Goal: Task Accomplishment & Management: Manage account settings

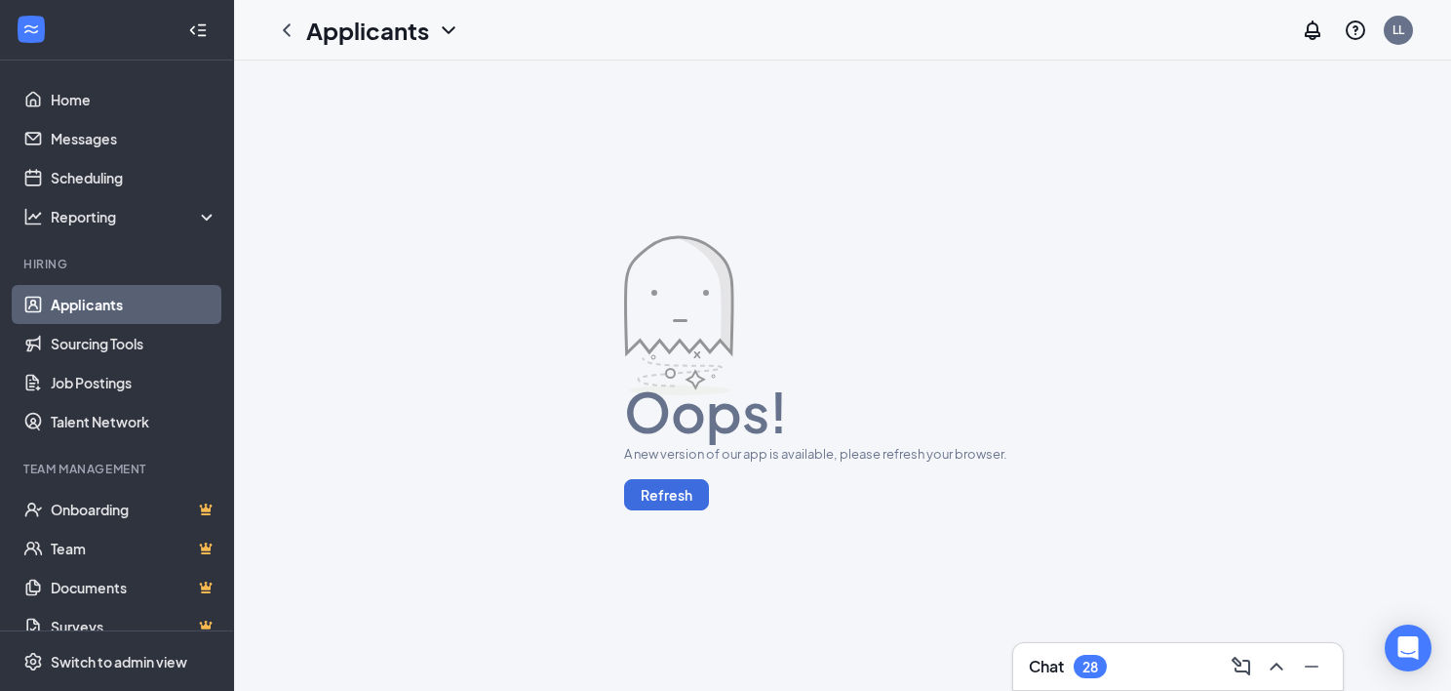
click at [142, 297] on link "Applicants" at bounding box center [134, 304] width 167 height 39
click at [84, 91] on link "Home" at bounding box center [134, 99] width 167 height 39
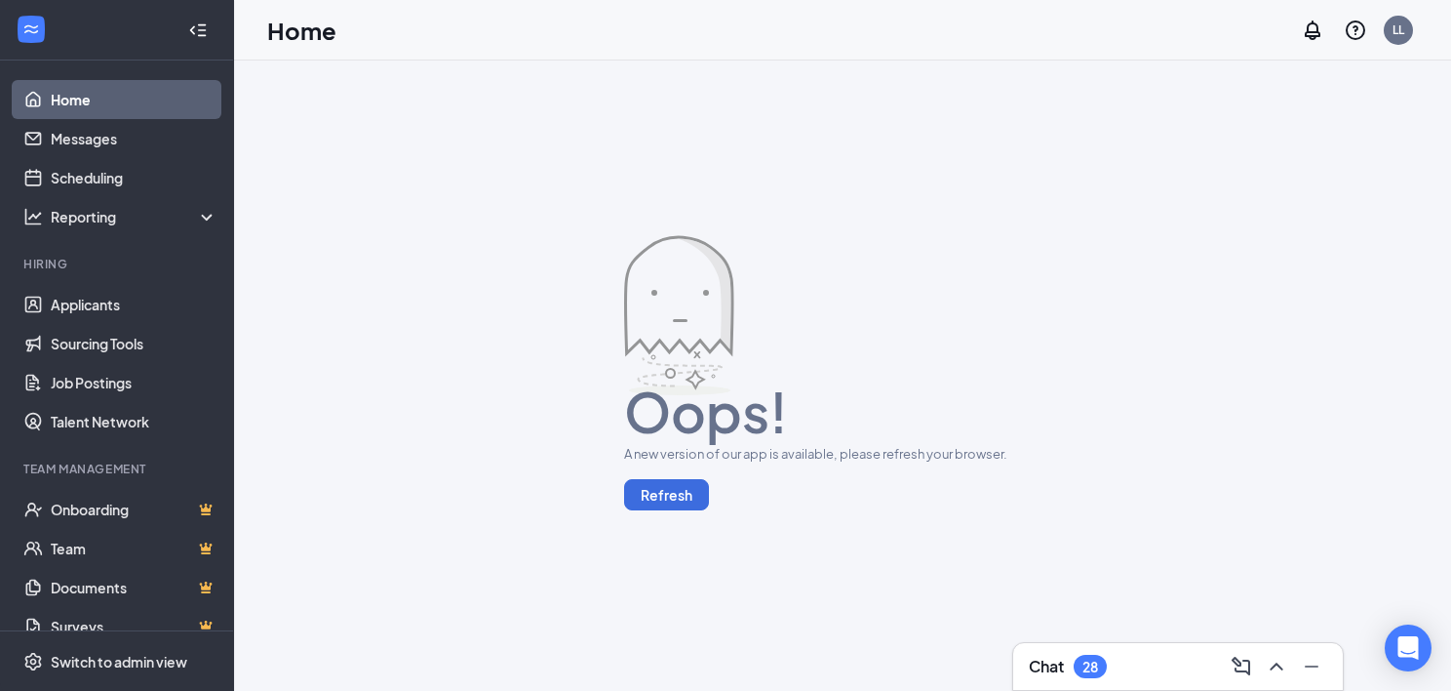
click at [870, 248] on div at bounding box center [842, 315] width 437 height 160
drag, startPoint x: 92, startPoint y: 106, endPoint x: 95, endPoint y: 120, distance: 14.0
click at [92, 106] on link "Home" at bounding box center [134, 99] width 167 height 39
click at [671, 490] on button "Refresh" at bounding box center [666, 494] width 85 height 31
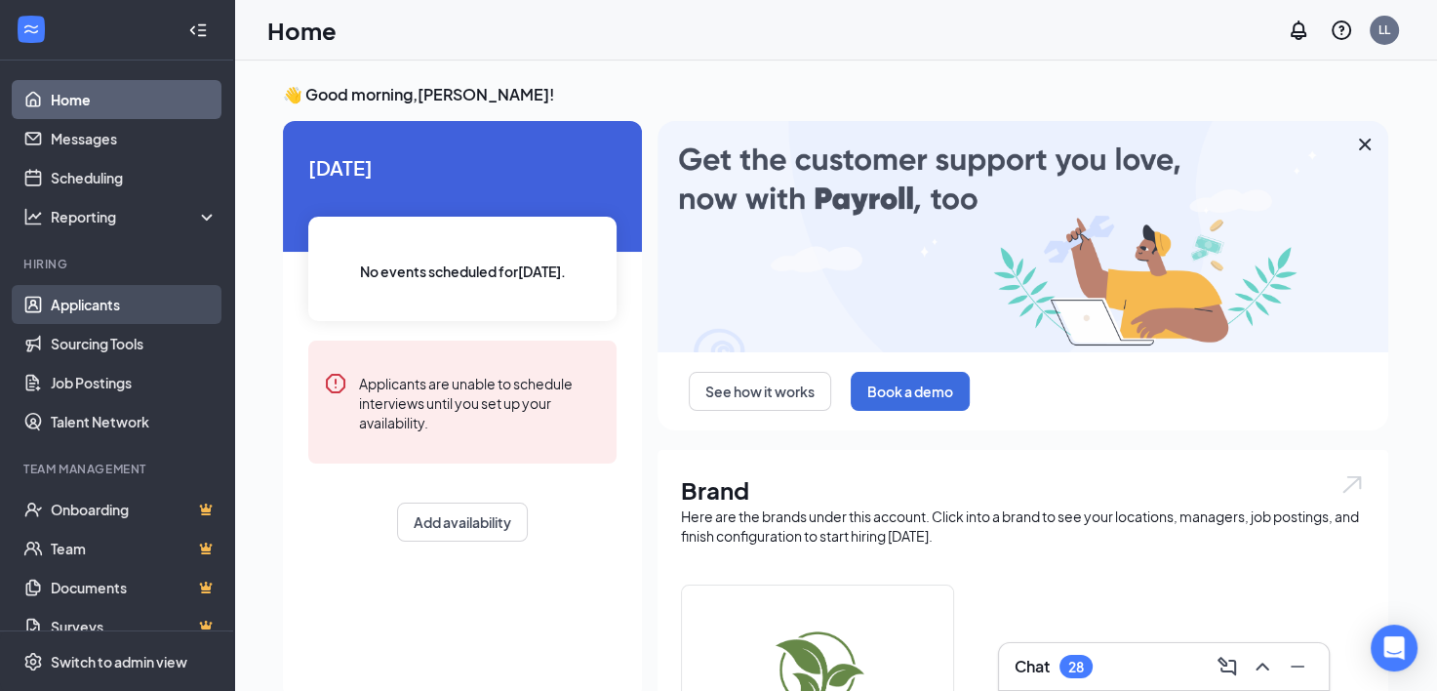
click at [110, 310] on link "Applicants" at bounding box center [134, 304] width 167 height 39
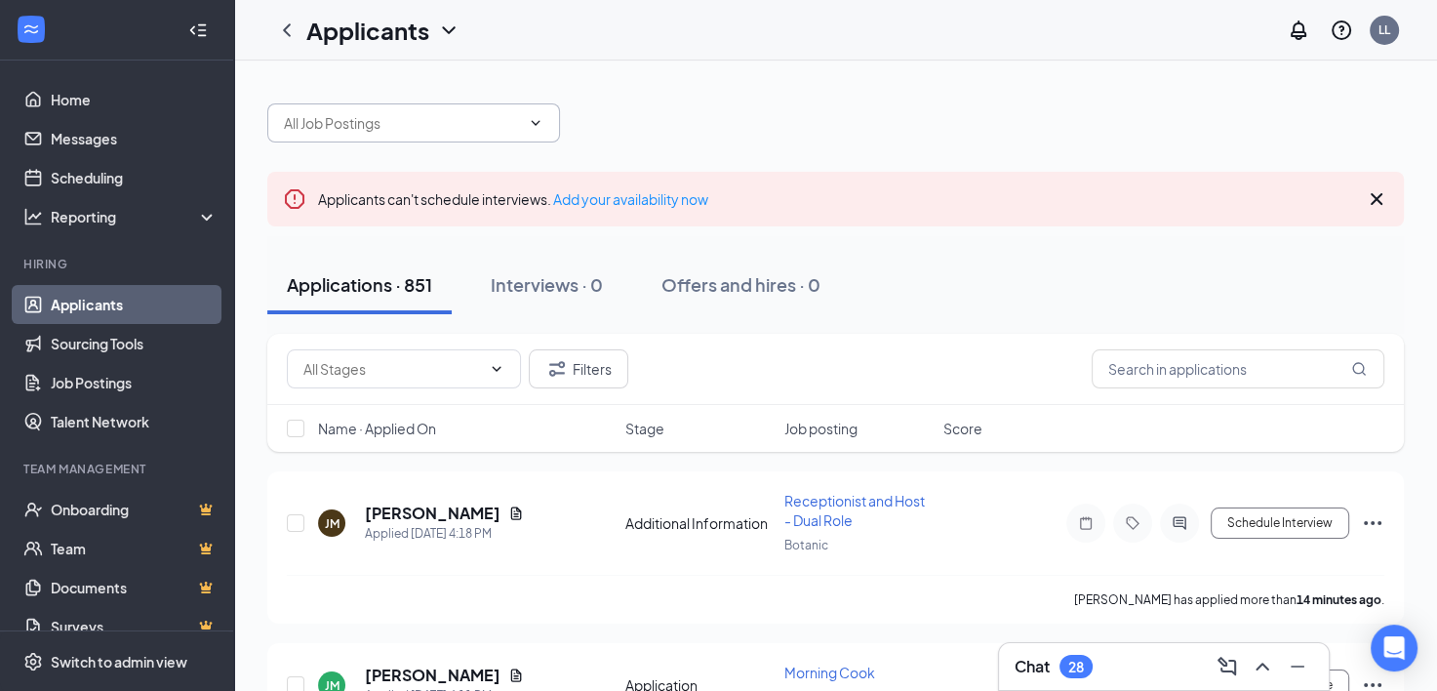
click at [468, 117] on input "text" at bounding box center [402, 122] width 236 height 21
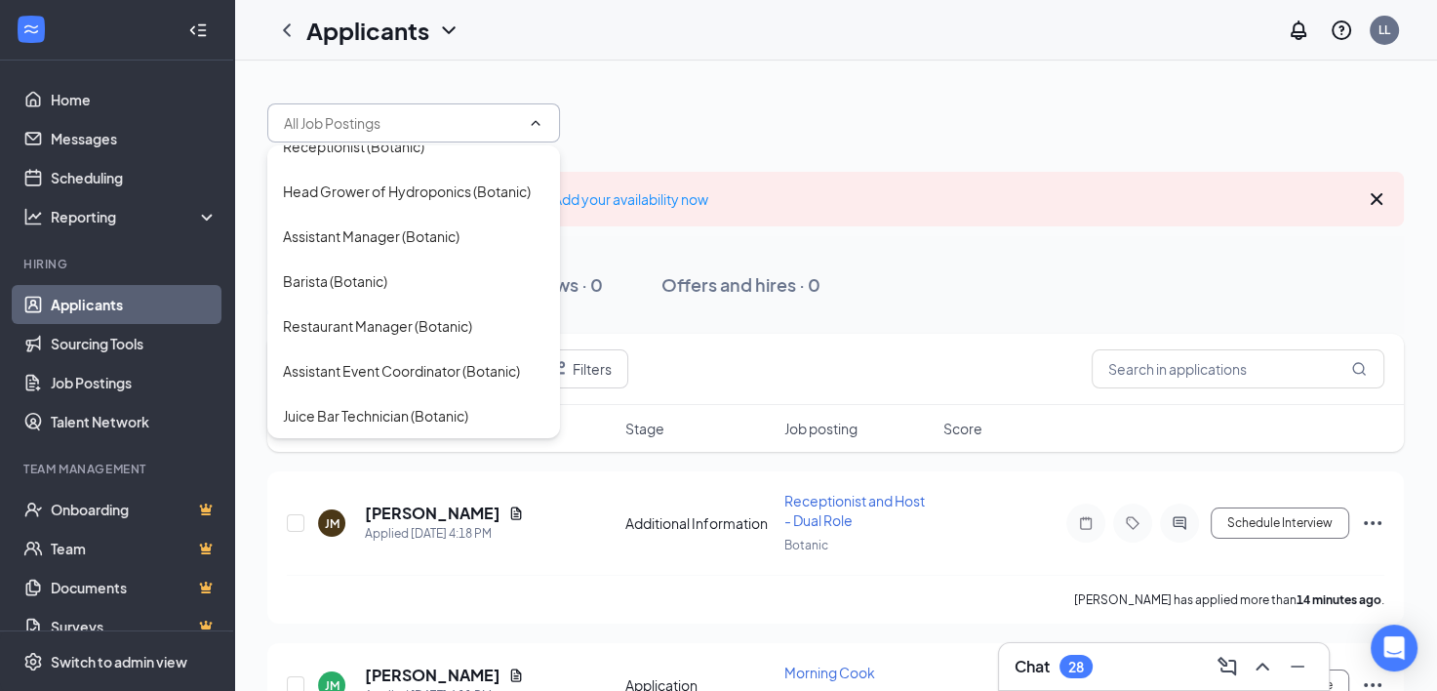
scroll to position [683, 0]
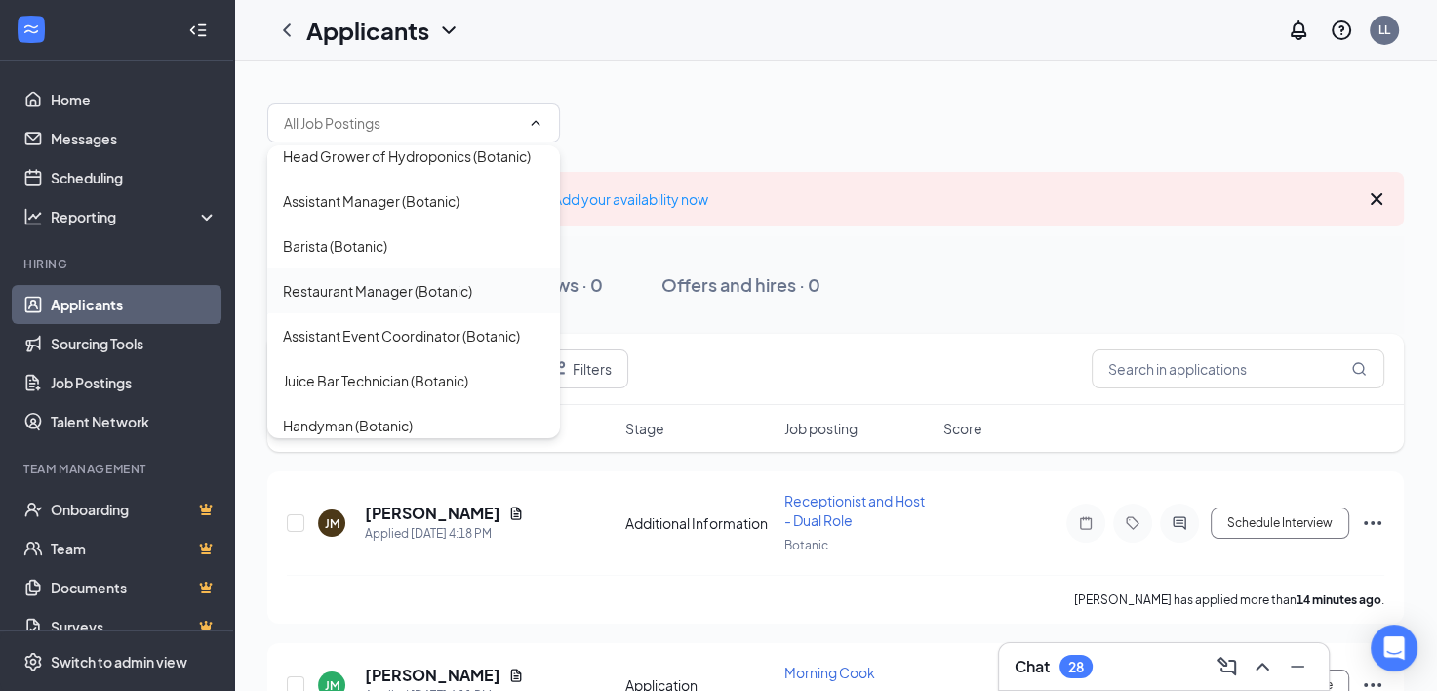
click at [383, 301] on div "Restaurant Manager (Botanic)" at bounding box center [377, 290] width 189 height 21
type input "Restaurant Manager (Botanic)"
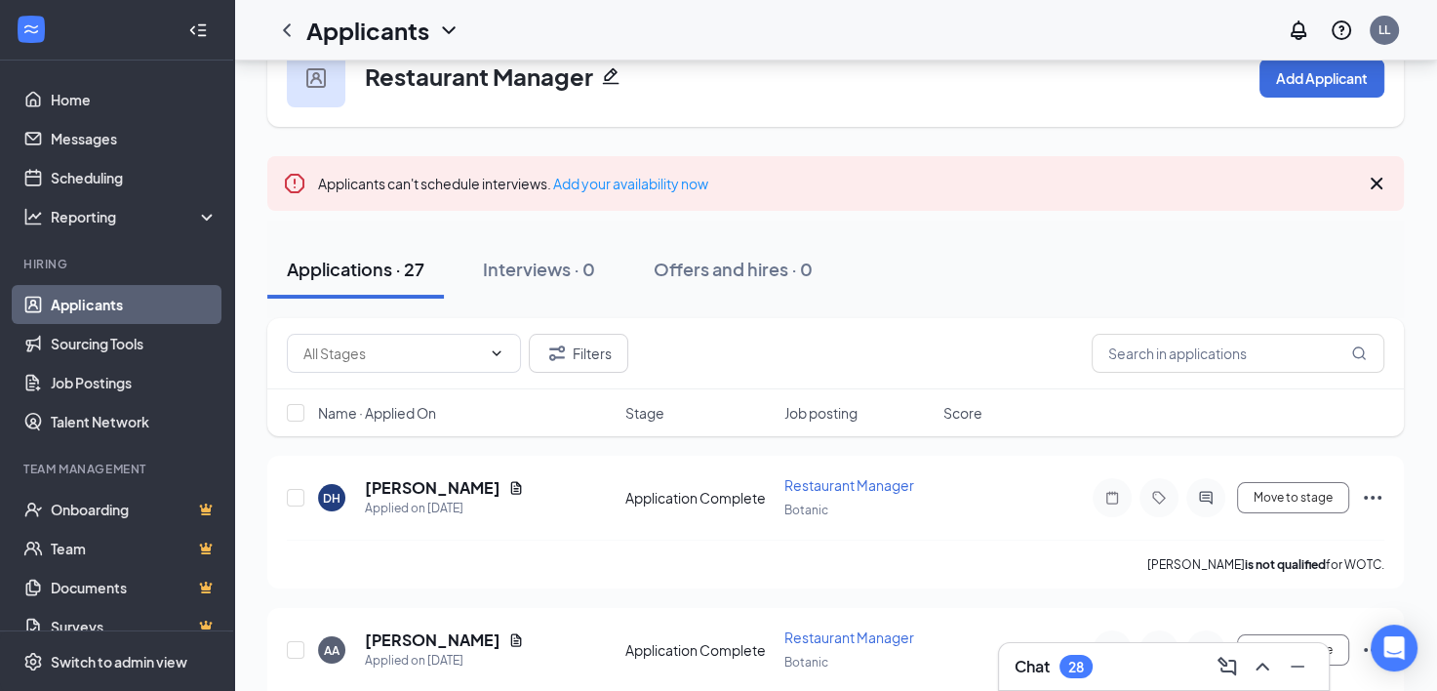
scroll to position [98, 0]
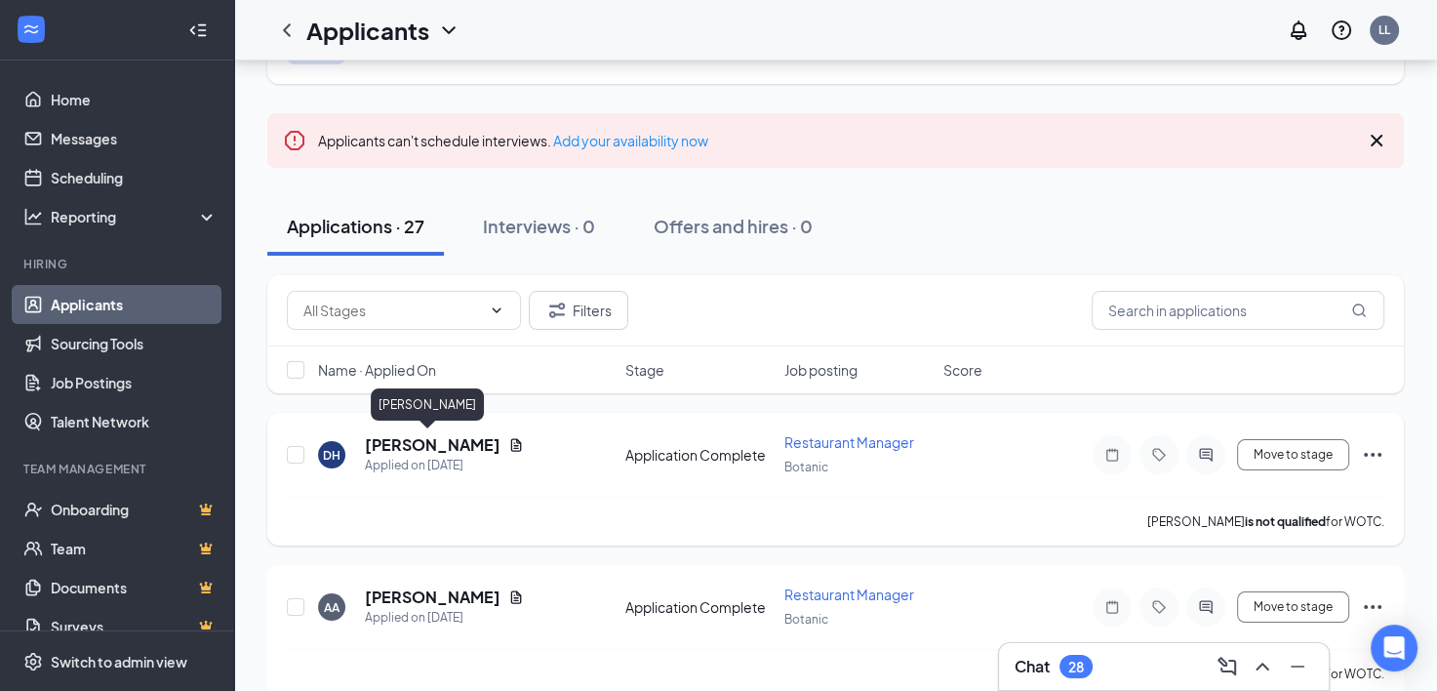
click at [409, 440] on h5 "[PERSON_NAME]" at bounding box center [433, 444] width 136 height 21
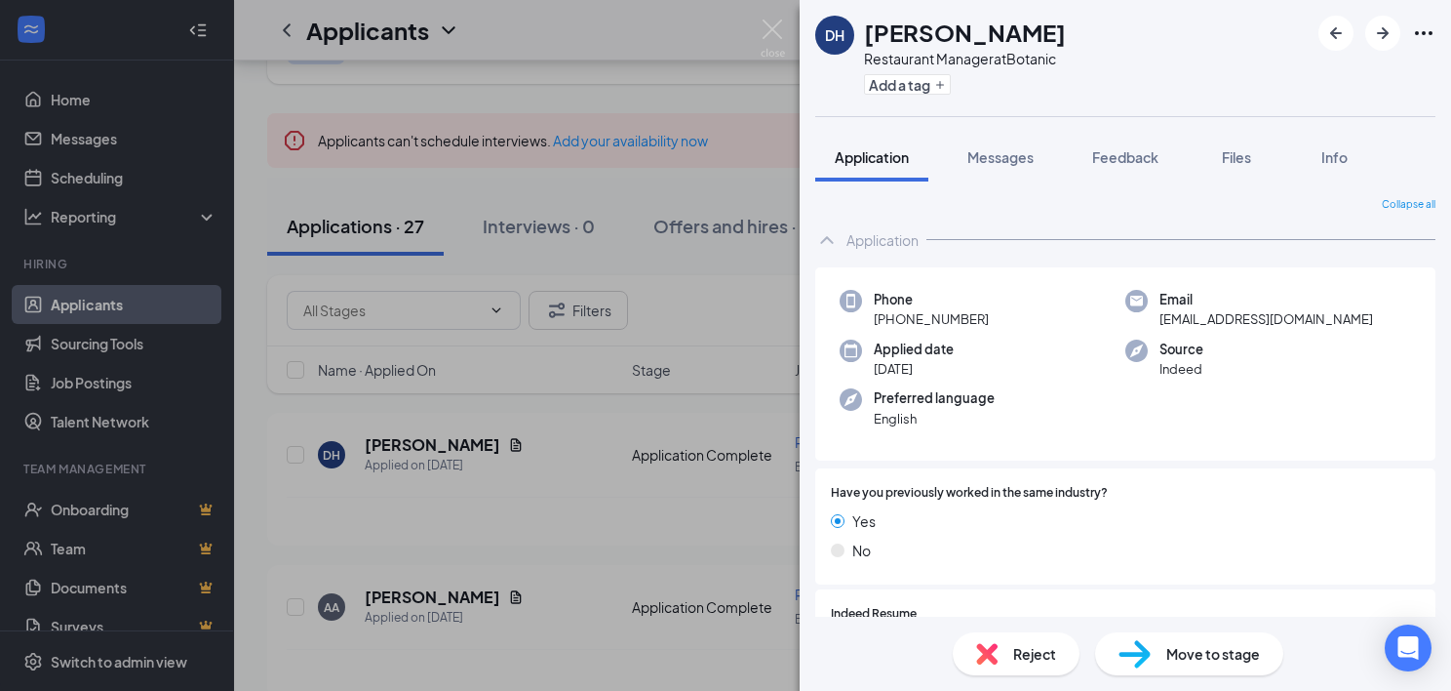
click at [572, 78] on div "DH [PERSON_NAME] Restaurant Manager at Botanic Add a tag Application Messages F…" at bounding box center [725, 345] width 1451 height 691
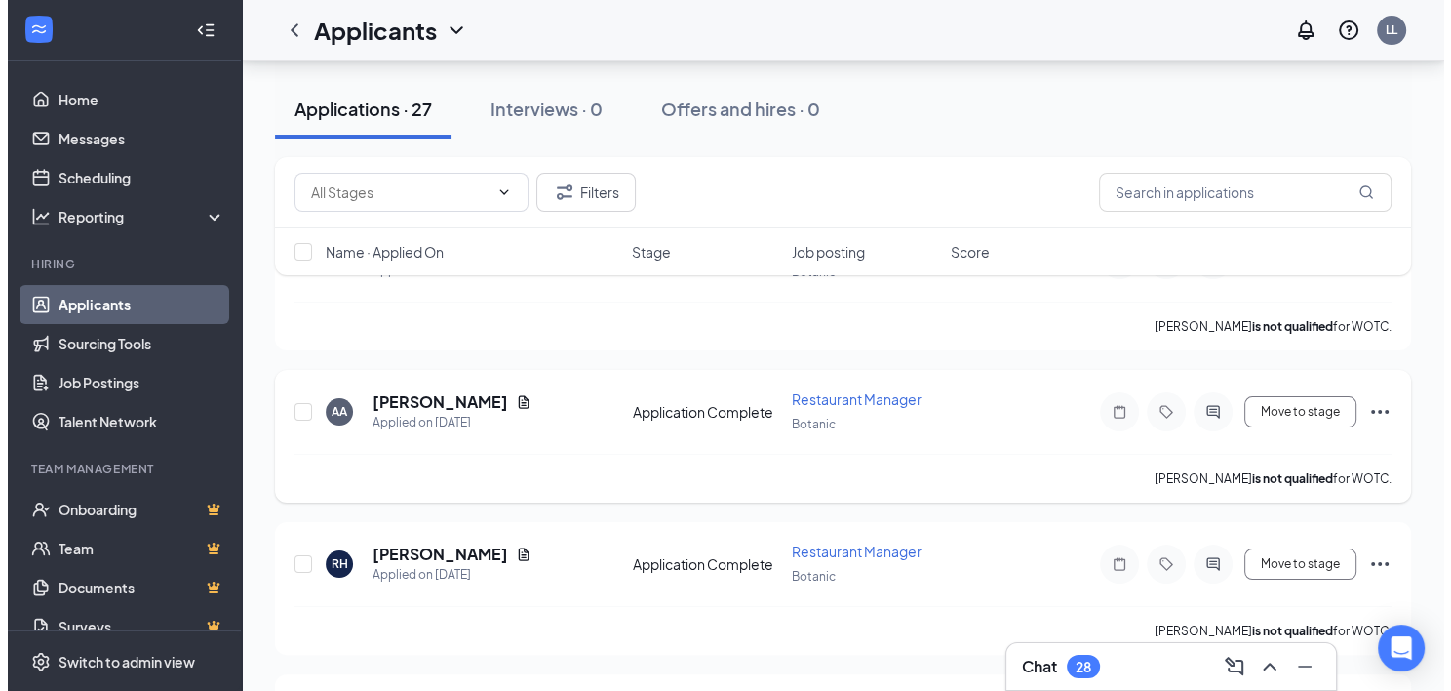
scroll to position [780, 0]
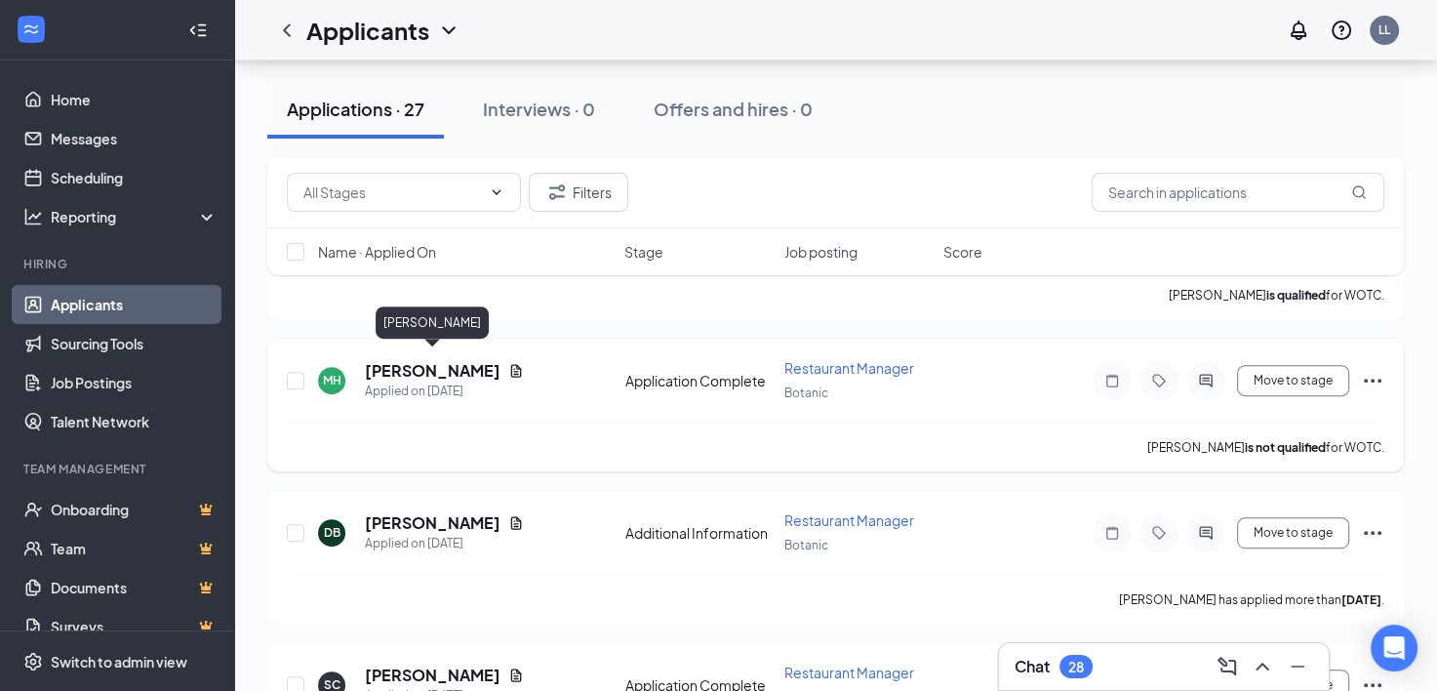
click at [463, 360] on h5 "[PERSON_NAME]" at bounding box center [433, 370] width 136 height 21
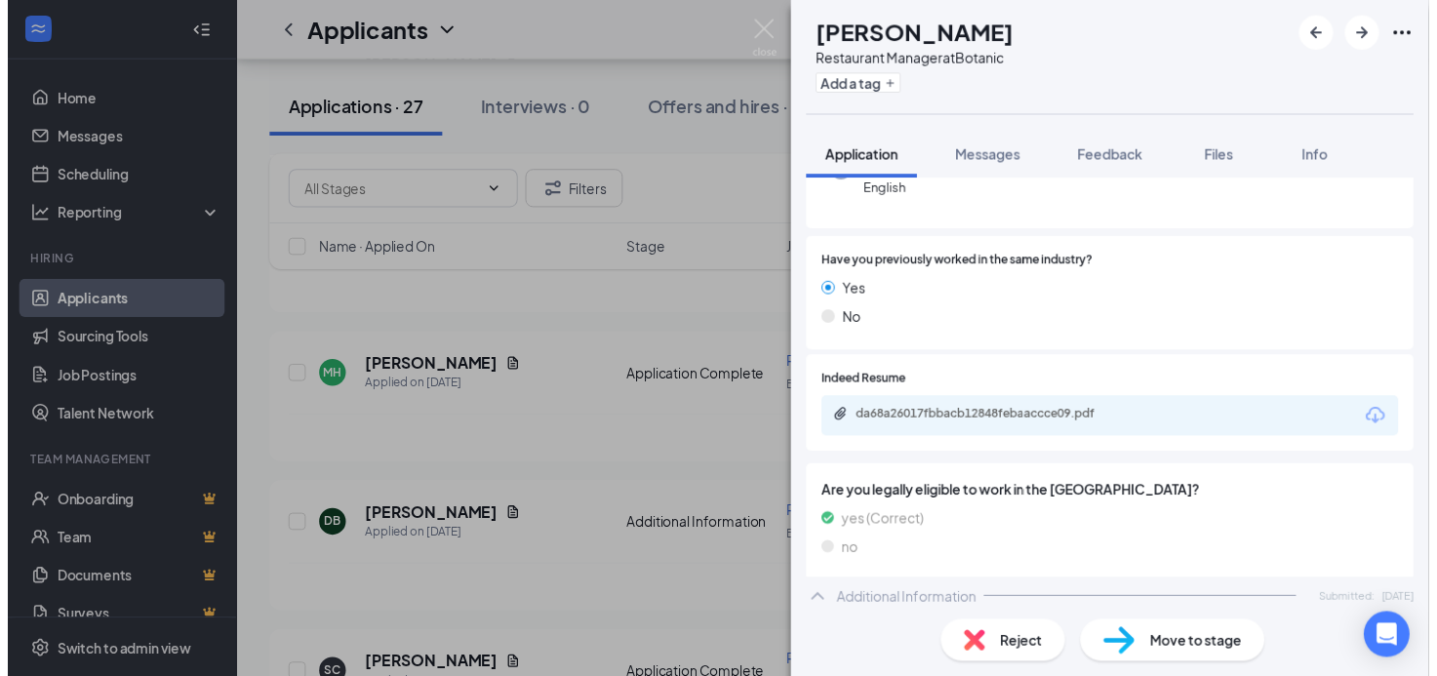
scroll to position [293, 0]
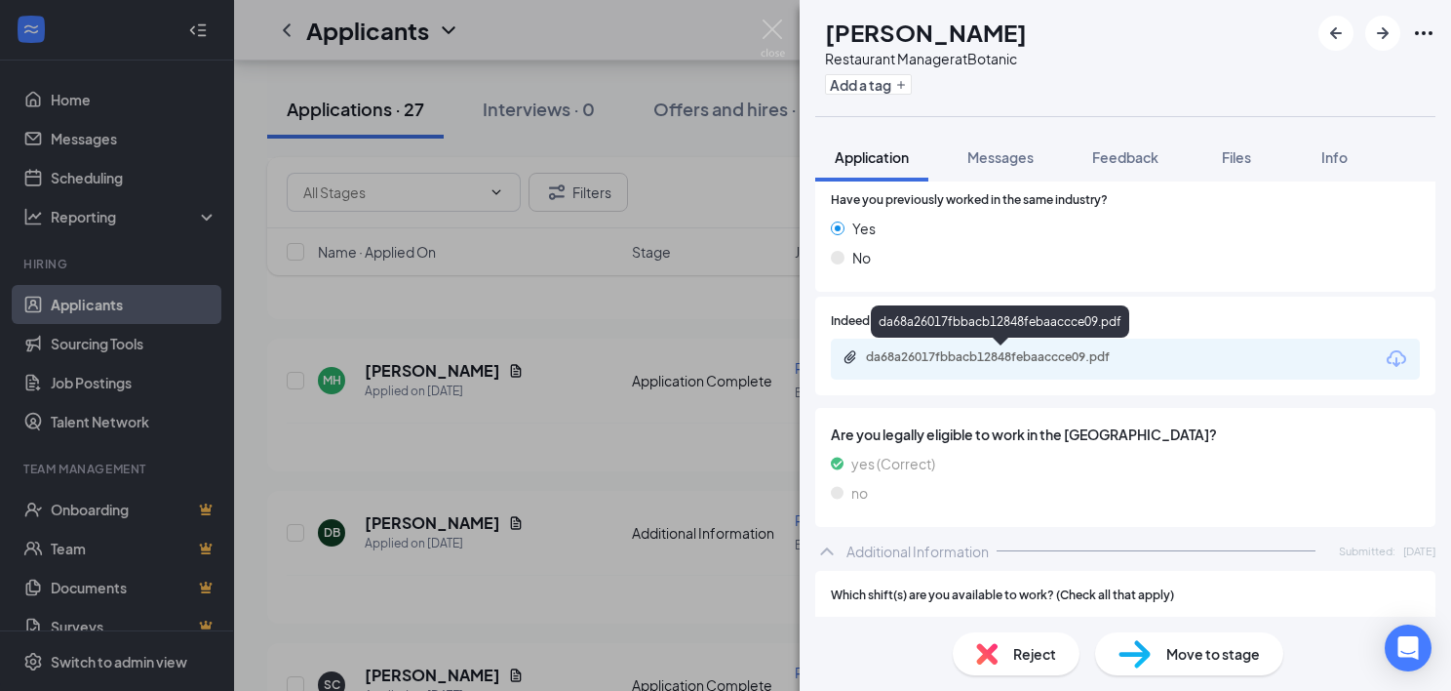
click at [961, 357] on div "da68a26017fbbacb12848febaaccce09.pdf" at bounding box center [1002, 357] width 273 height 16
click at [773, 35] on img at bounding box center [773, 39] width 24 height 38
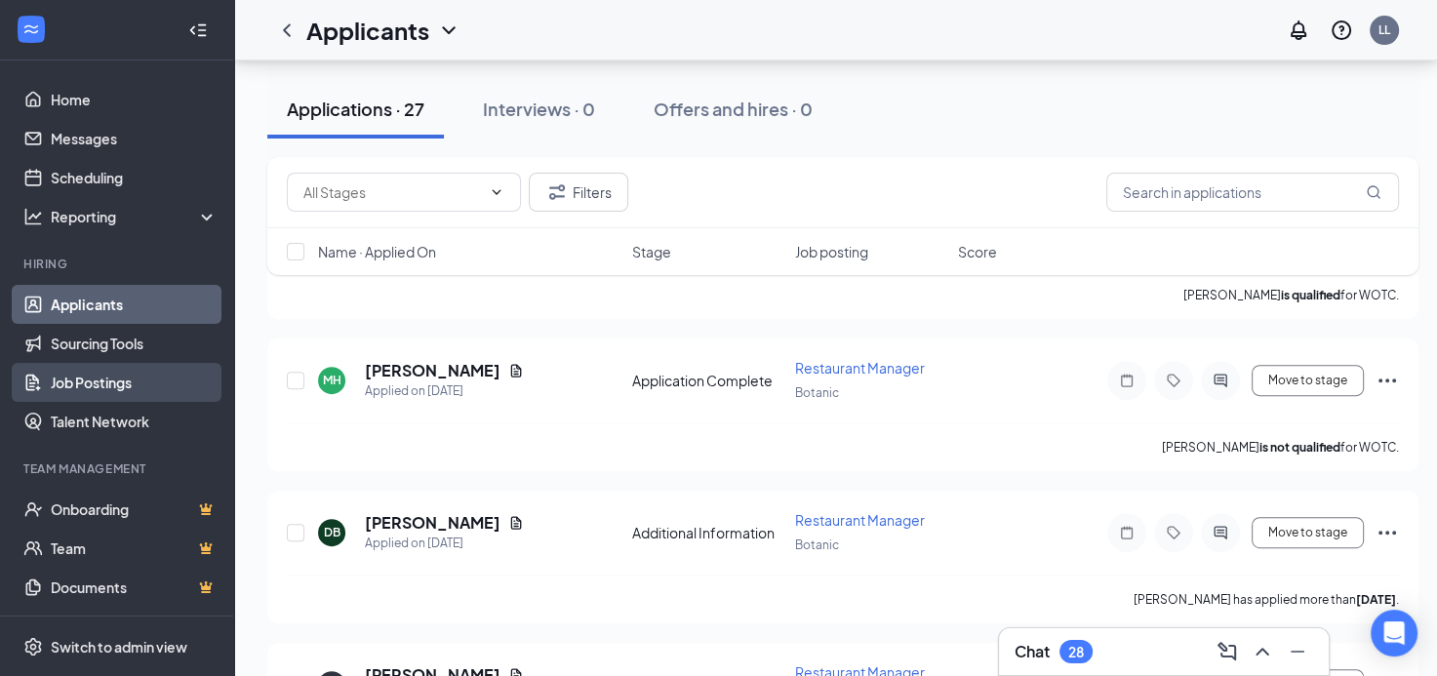
click at [99, 382] on link "Job Postings" at bounding box center [134, 382] width 167 height 39
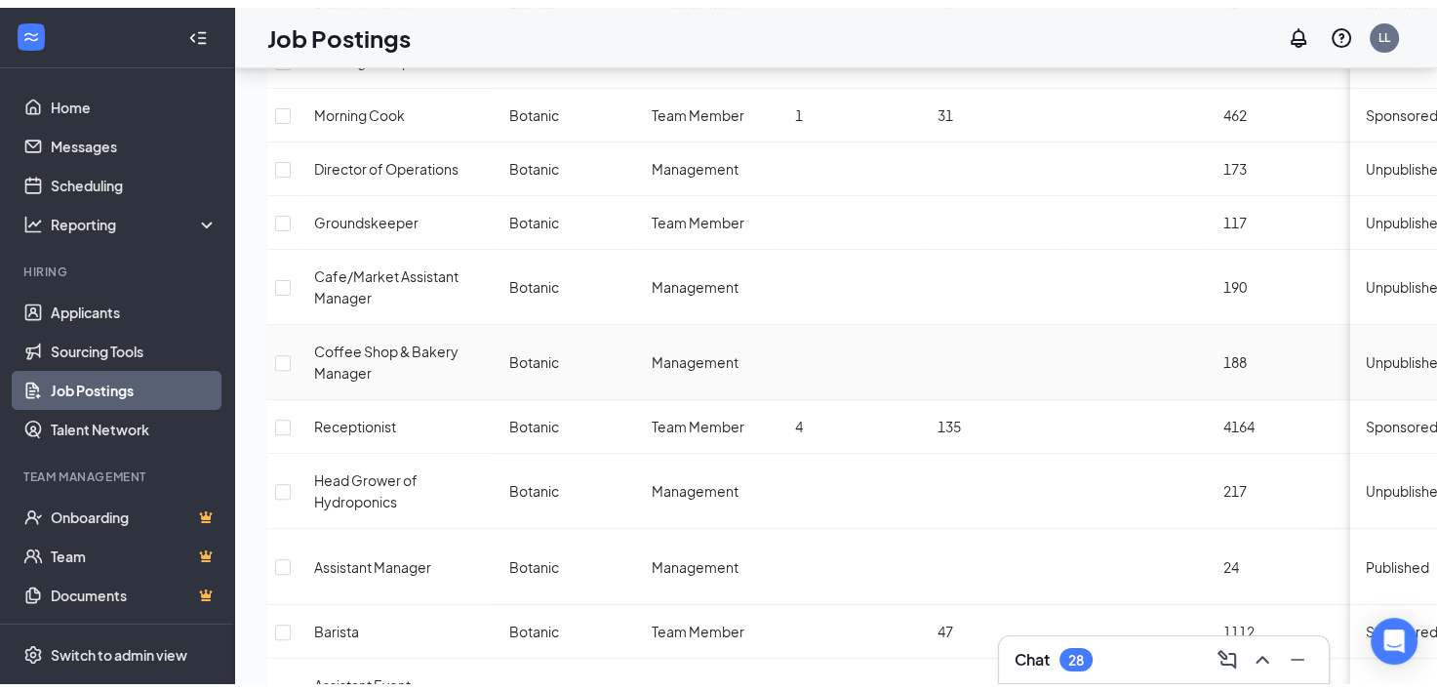
scroll to position [683, 0]
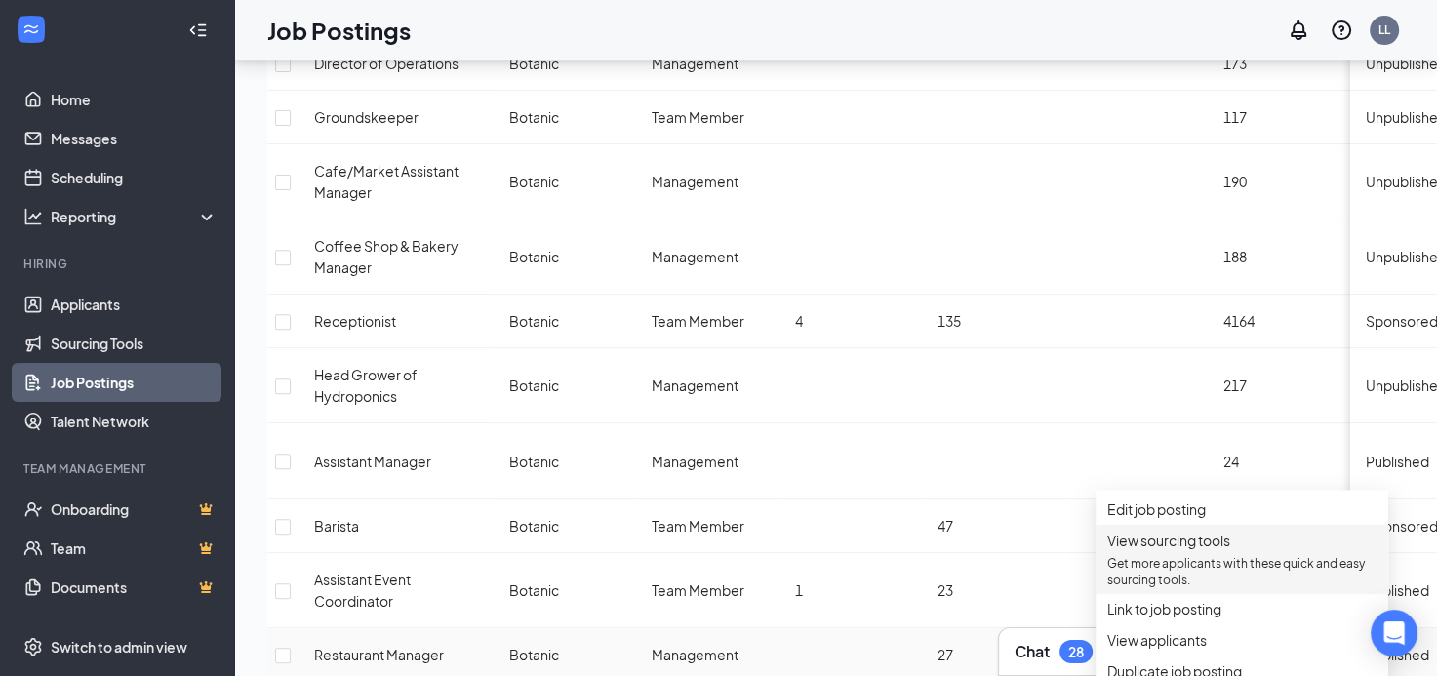
click at [1182, 577] on p "Get more applicants with these quick and easy sourcing tools." at bounding box center [1241, 571] width 269 height 33
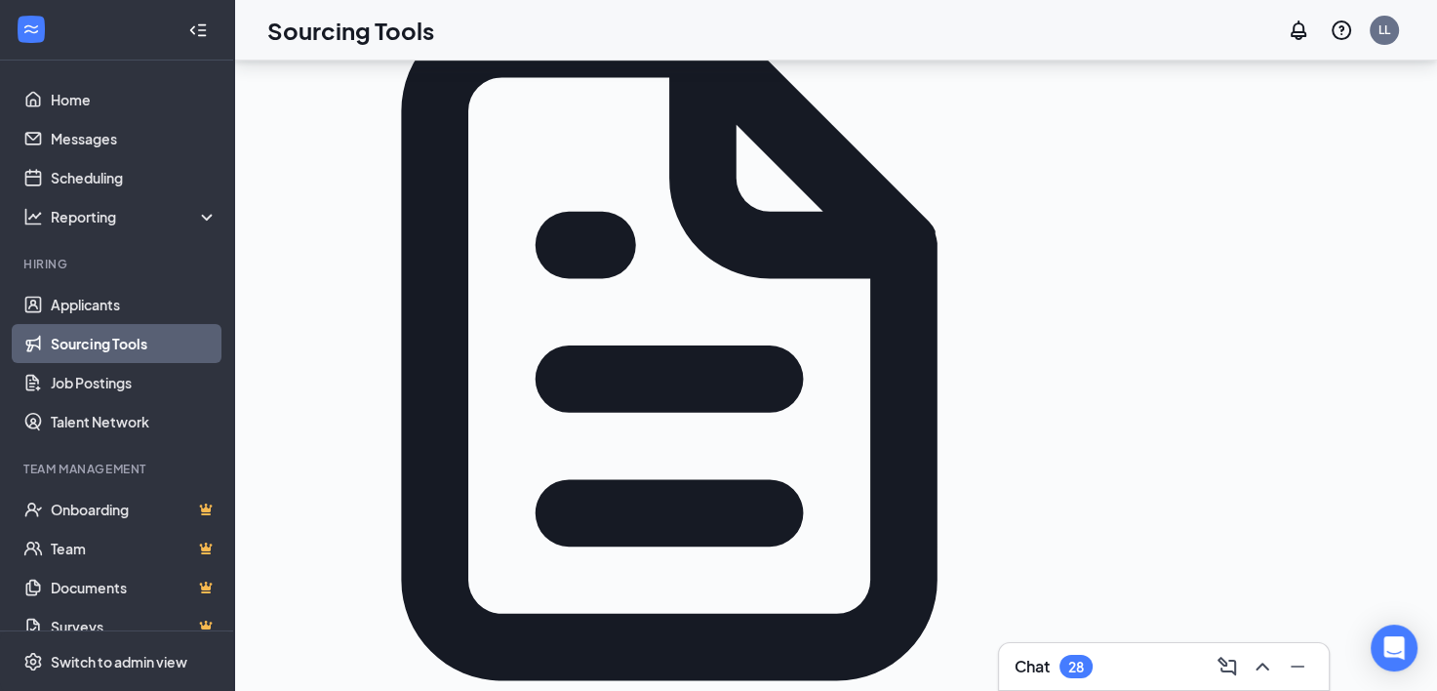
scroll to position [293, 0]
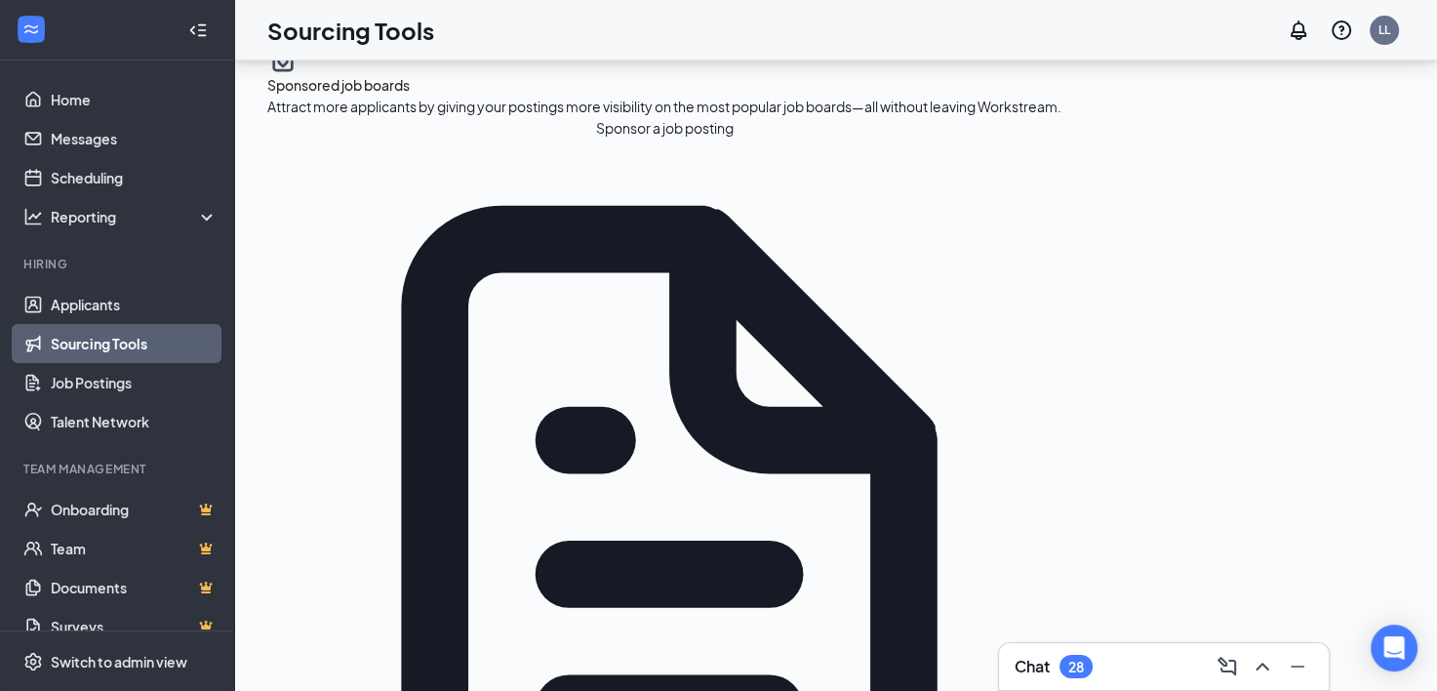
click at [413, 139] on button "Sponsor a job posting" at bounding box center [664, 127] width 794 height 21
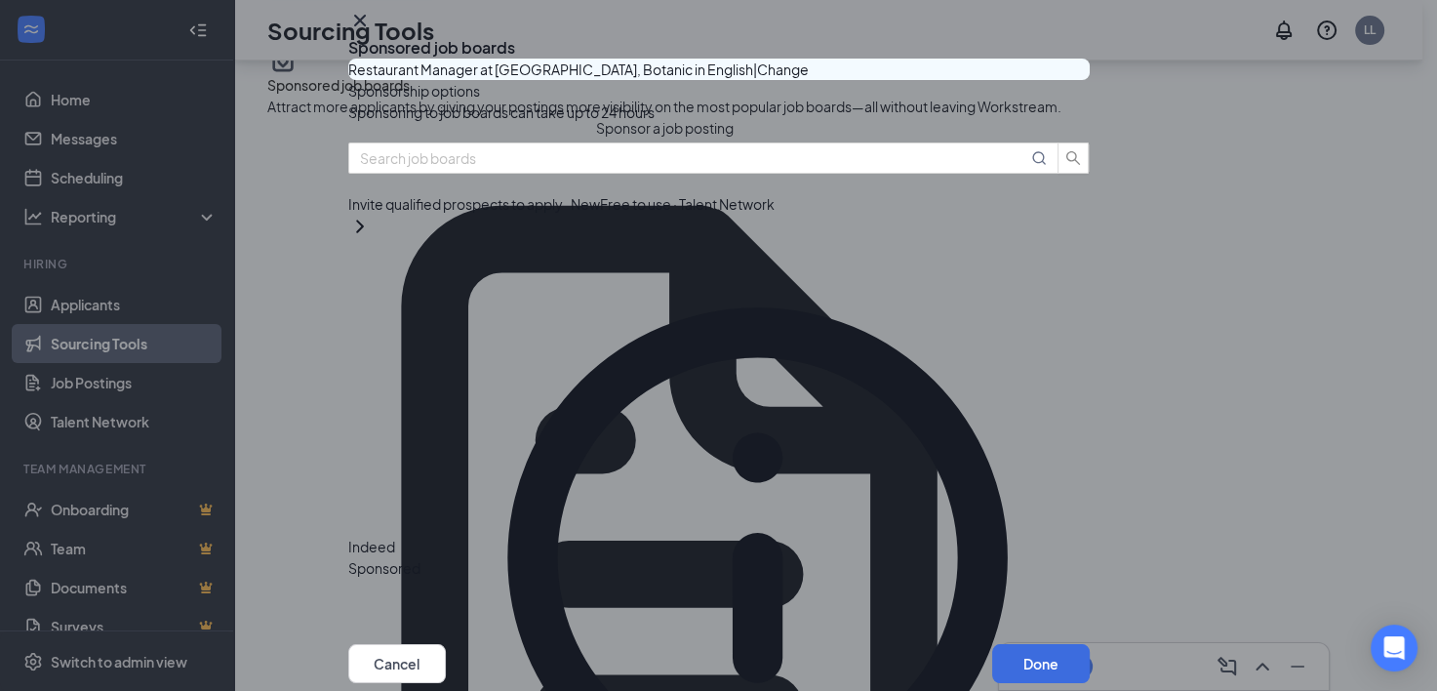
scroll to position [293, 0]
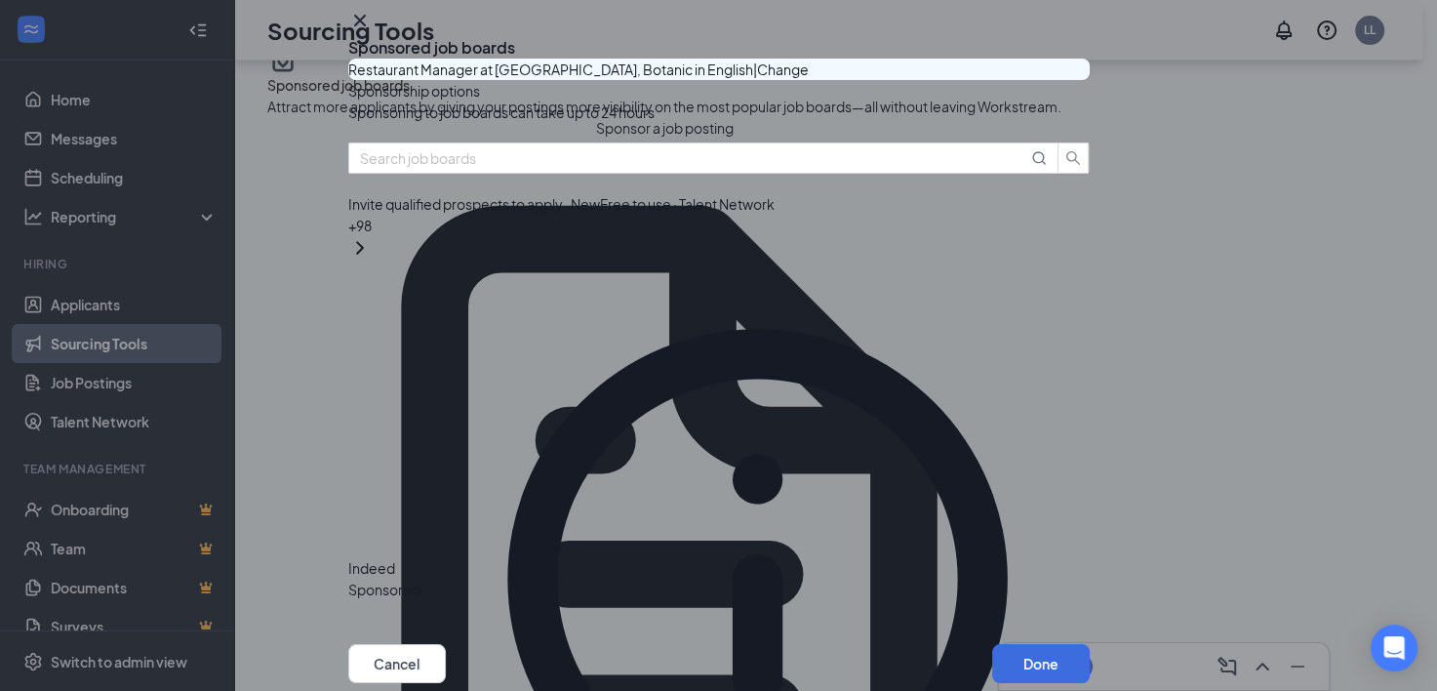
click at [1090, 590] on button "button" at bounding box center [1090, 590] width 0 height 0
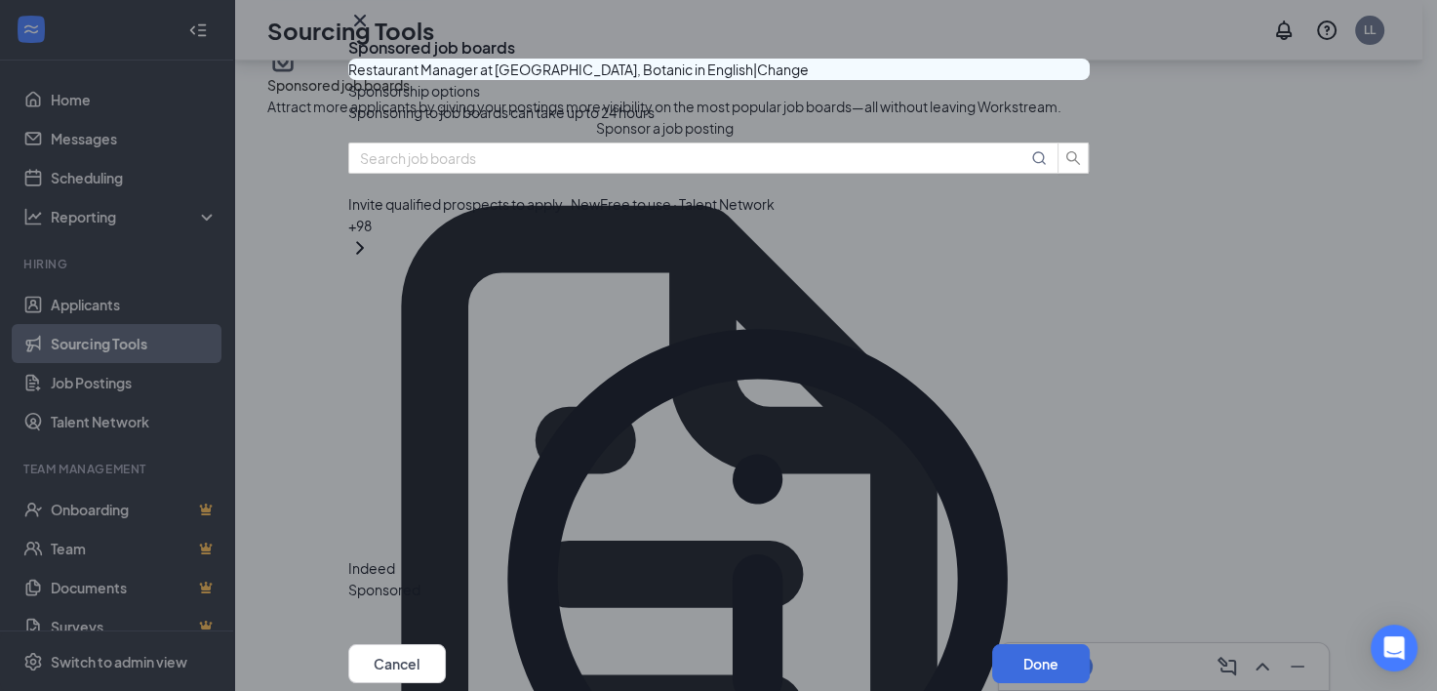
scroll to position [488, 0]
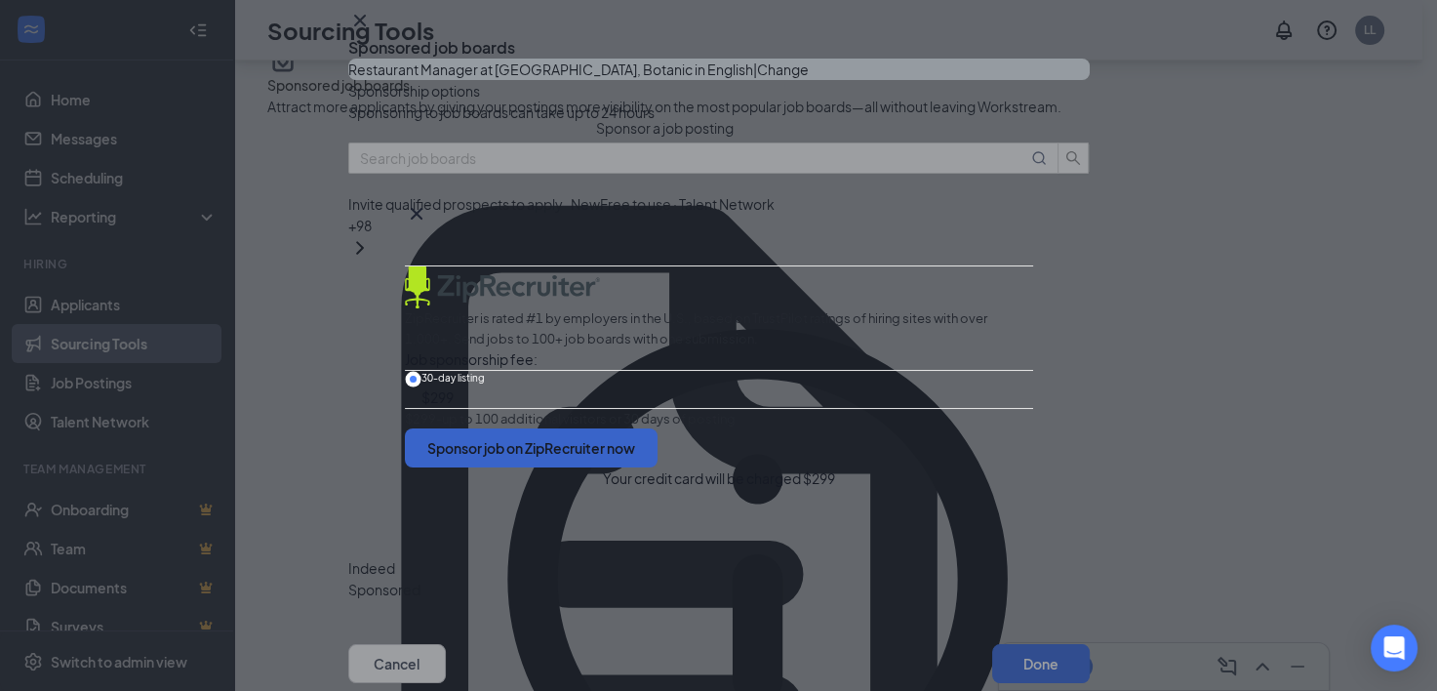
click at [657, 467] on button "Sponsor job on ZipRecruiter now" at bounding box center [531, 447] width 253 height 39
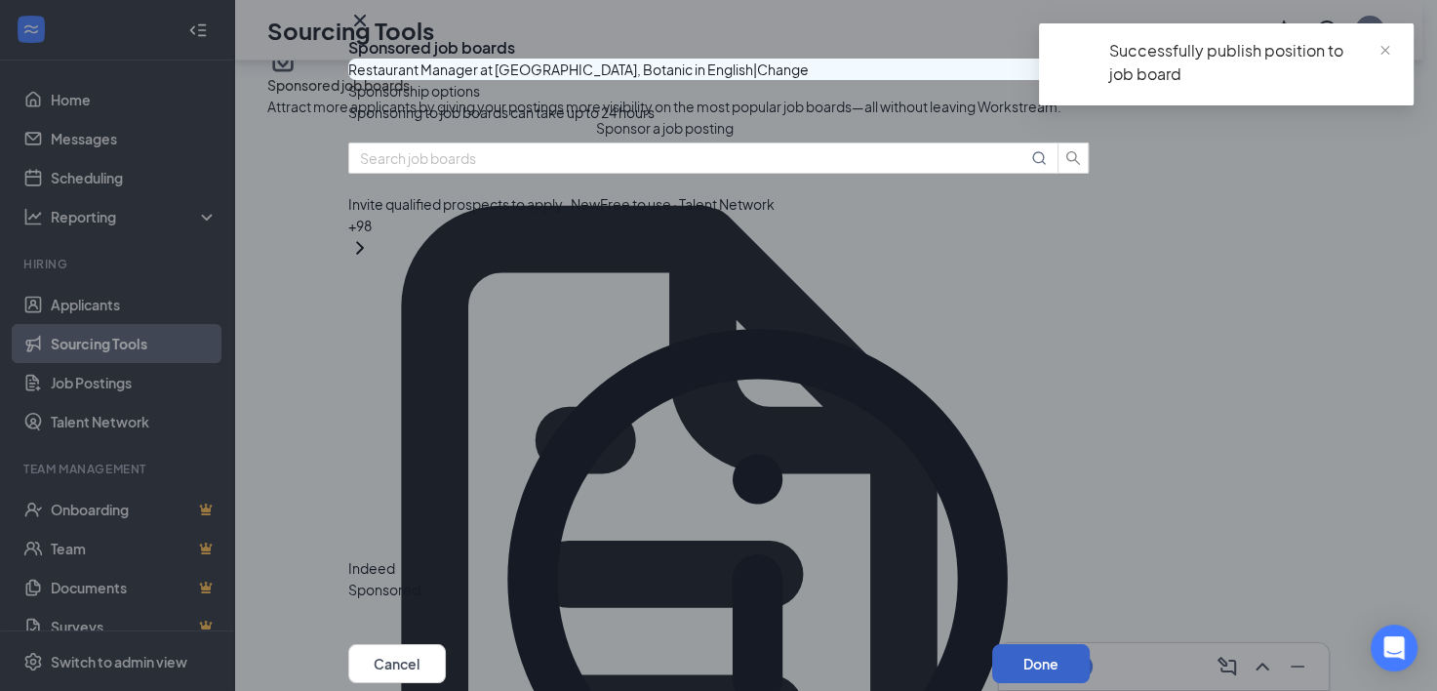
click at [1027, 644] on button "Done" at bounding box center [1041, 663] width 98 height 39
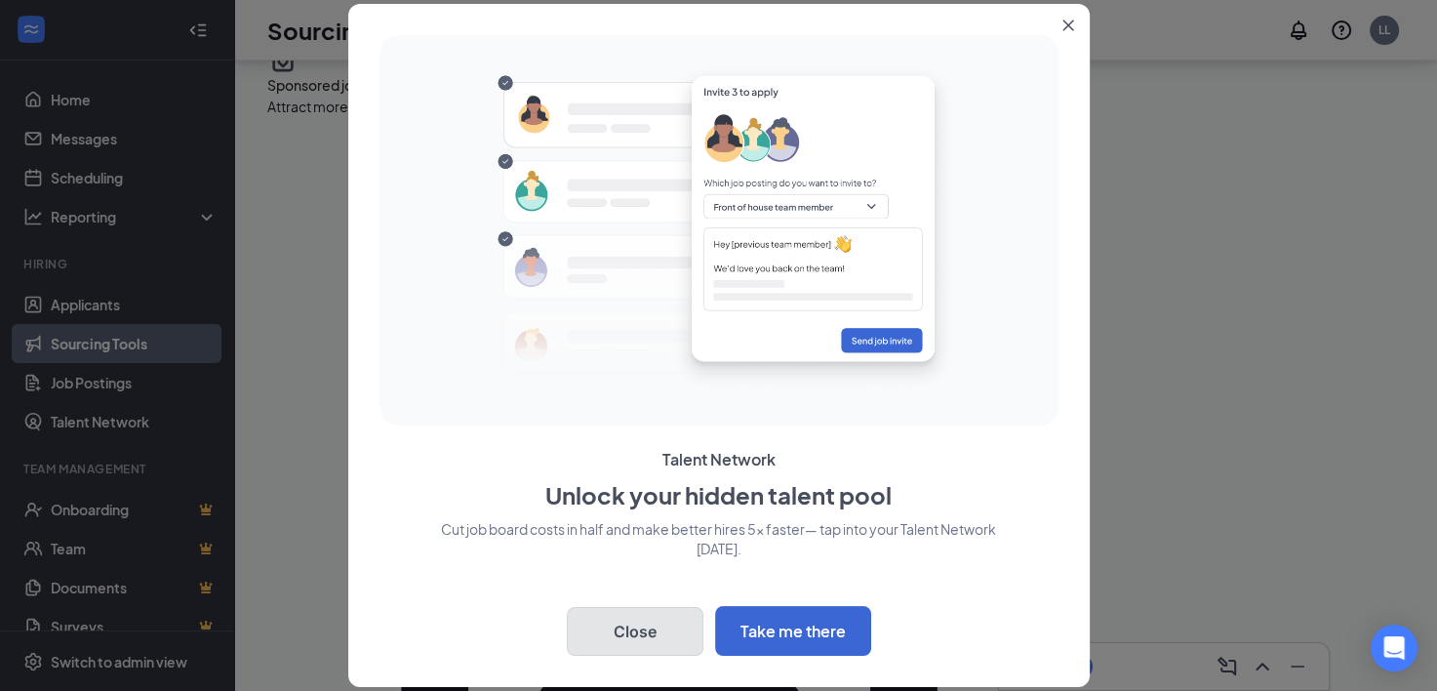
click at [659, 635] on button "Close" at bounding box center [635, 631] width 137 height 49
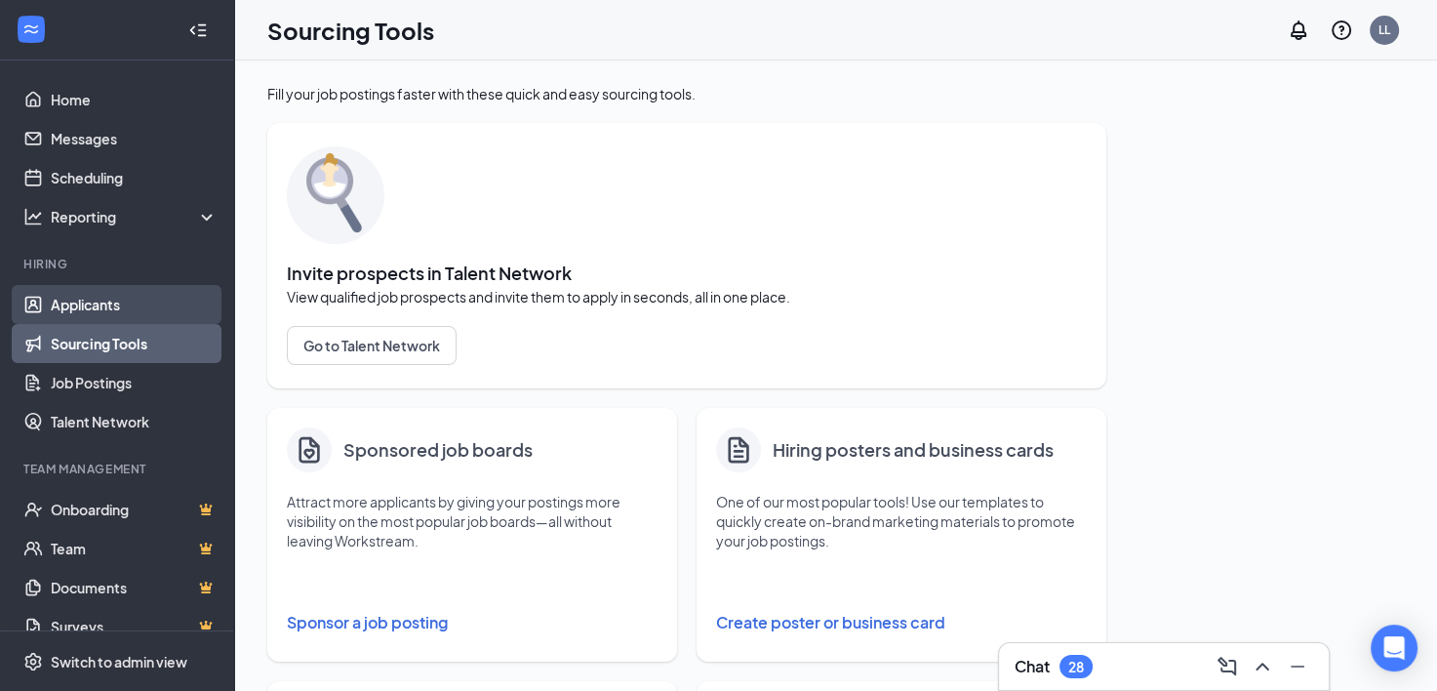
click at [95, 305] on link "Applicants" at bounding box center [134, 304] width 167 height 39
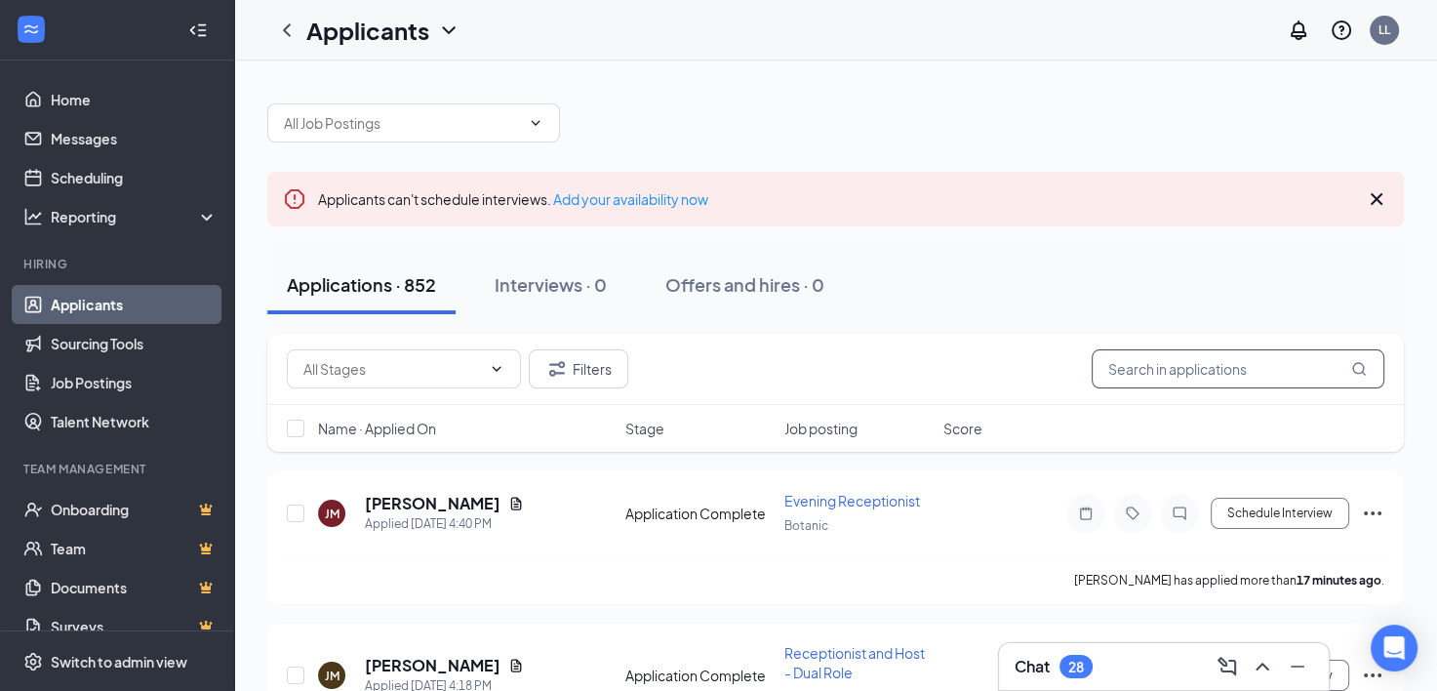
click at [1154, 375] on input "text" at bounding box center [1237, 368] width 293 height 39
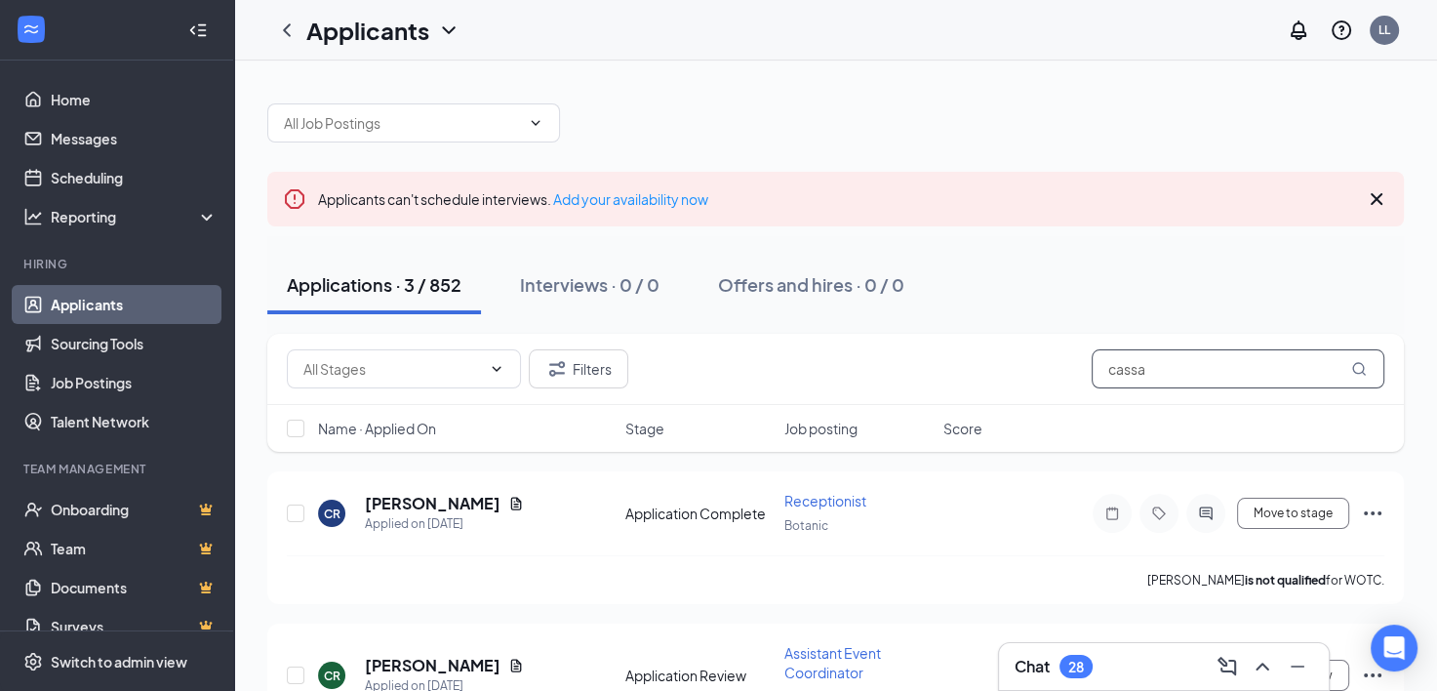
drag, startPoint x: 1187, startPoint y: 367, endPoint x: 1105, endPoint y: 366, distance: 81.9
click at [1105, 366] on input "cassa" at bounding box center [1237, 368] width 293 height 39
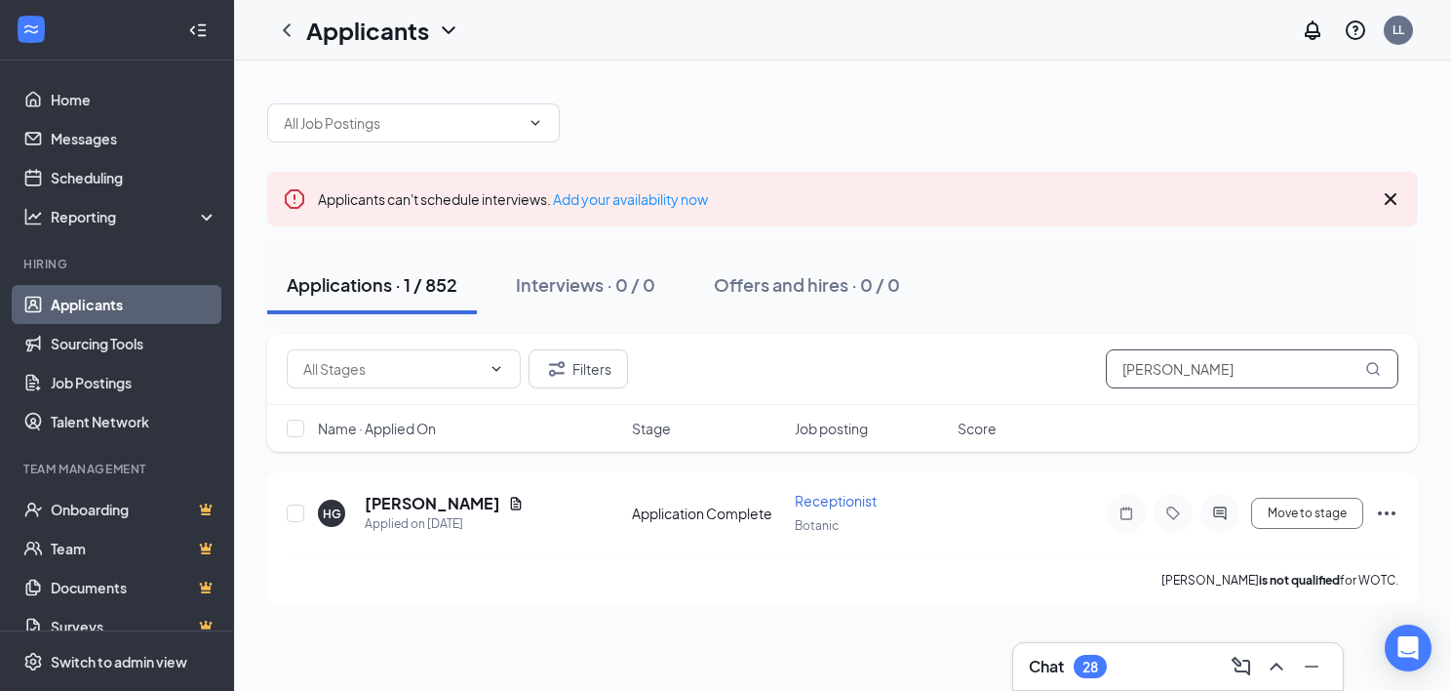
drag, startPoint x: 1192, startPoint y: 378, endPoint x: 1096, endPoint y: 378, distance: 95.6
click at [1096, 378] on div "Filters gamble" at bounding box center [843, 368] width 1112 height 39
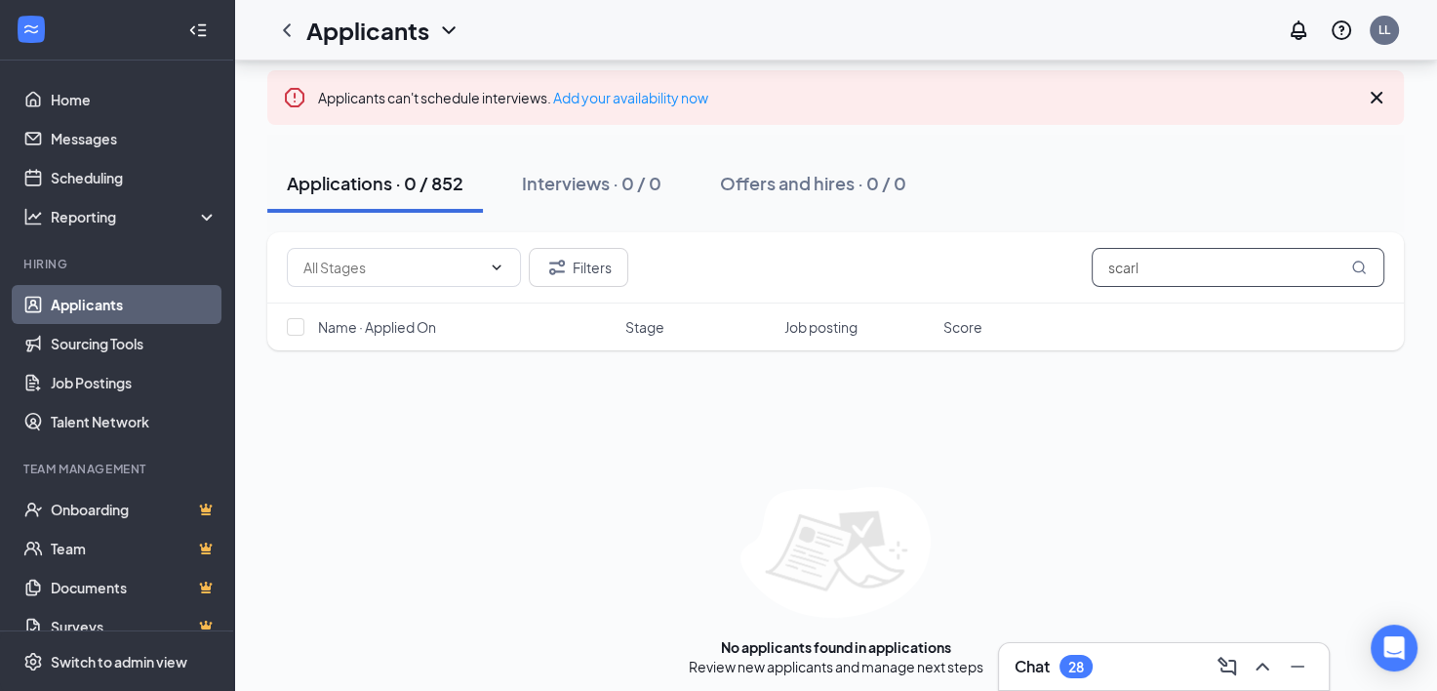
scroll to position [109, 0]
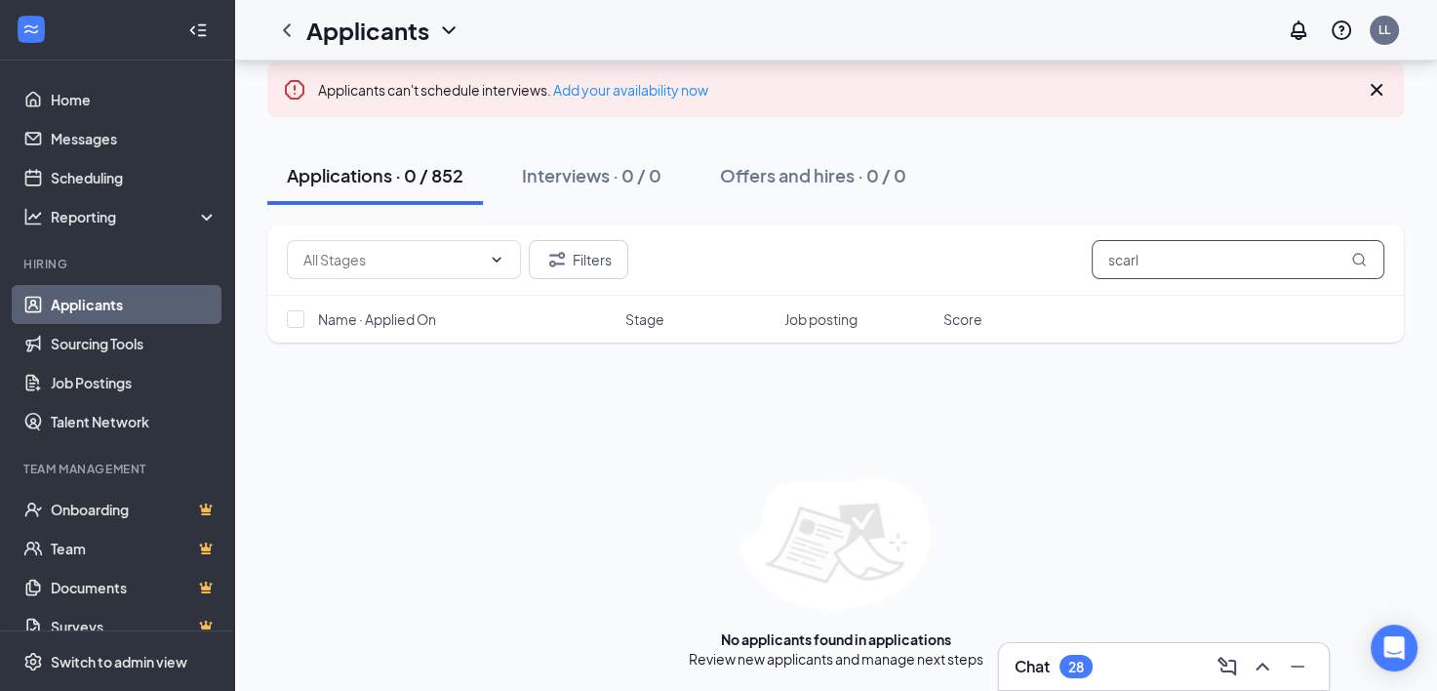
drag, startPoint x: 1182, startPoint y: 262, endPoint x: 1096, endPoint y: 258, distance: 86.0
click at [1096, 258] on input "scarl" at bounding box center [1237, 259] width 293 height 39
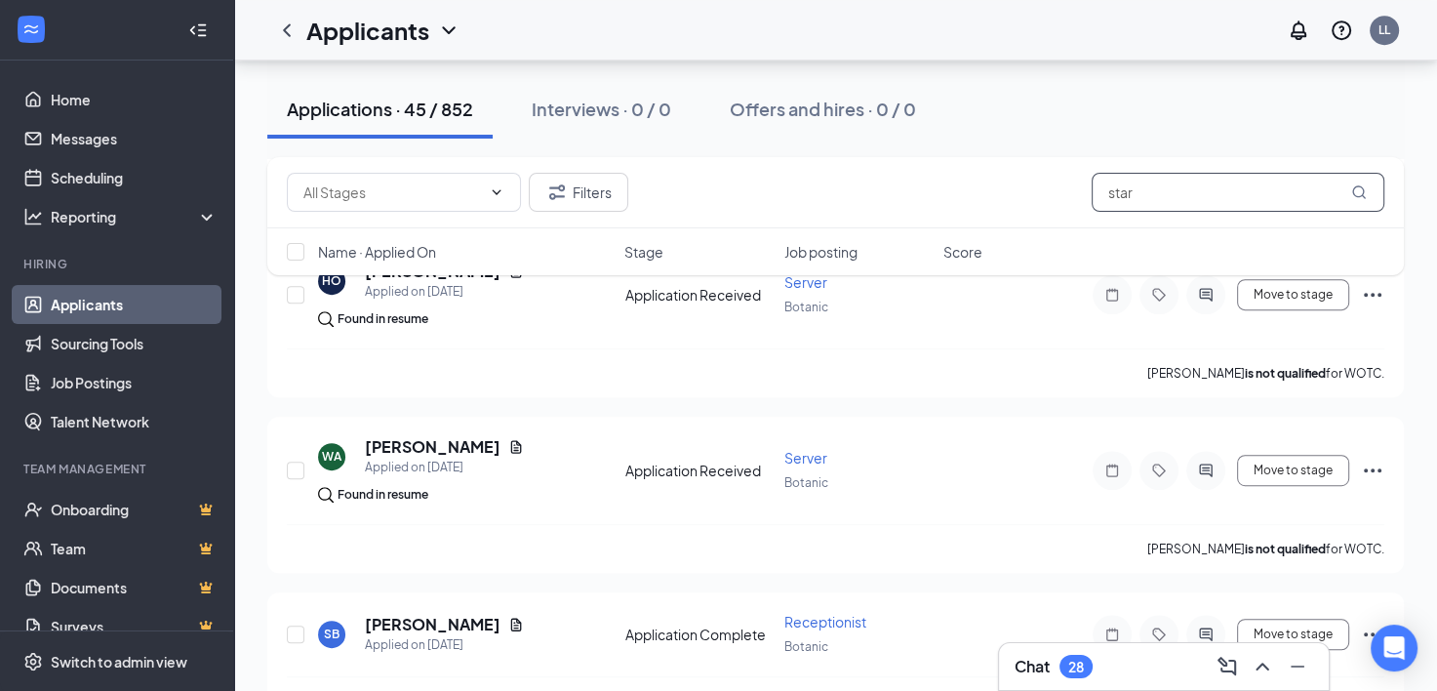
scroll to position [975, 0]
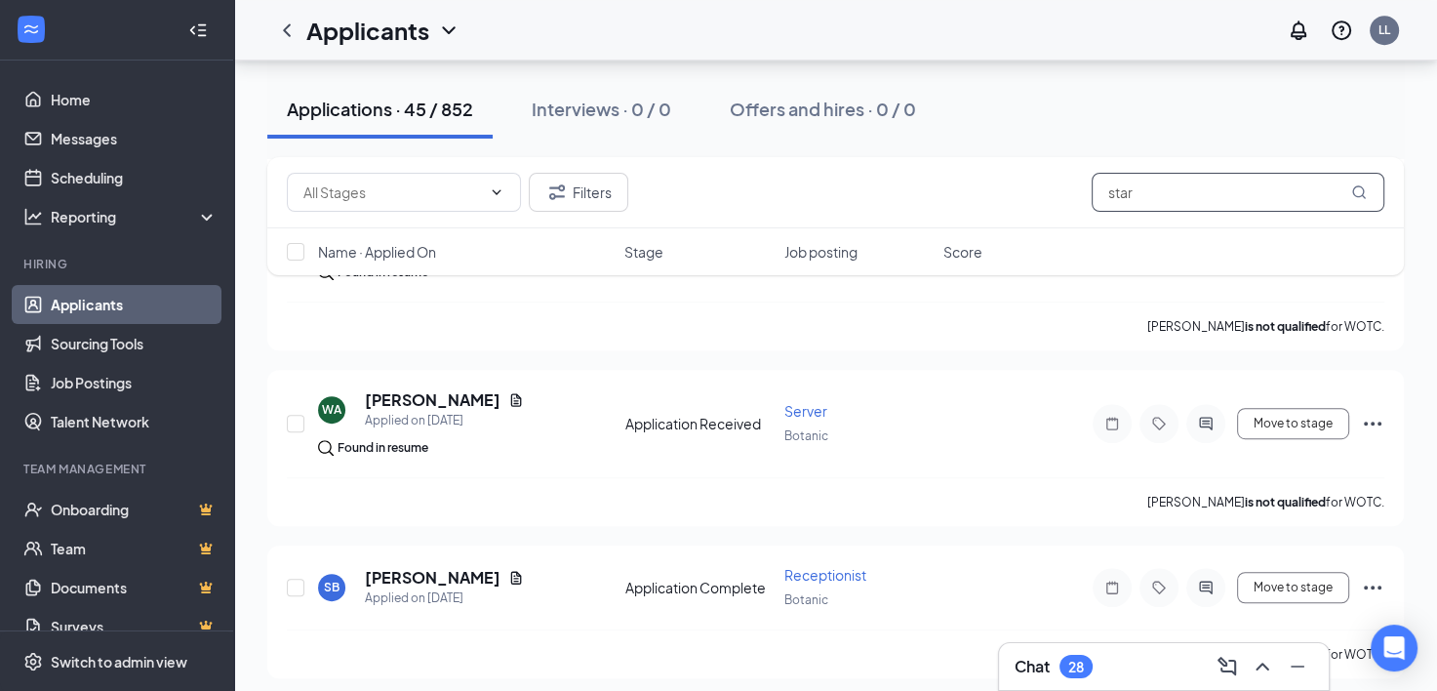
drag, startPoint x: 1206, startPoint y: 183, endPoint x: 1083, endPoint y: 183, distance: 122.9
click at [1083, 183] on div "Filters star" at bounding box center [835, 192] width 1097 height 39
type input "record"
